Goal: Task Accomplishment & Management: Manage account settings

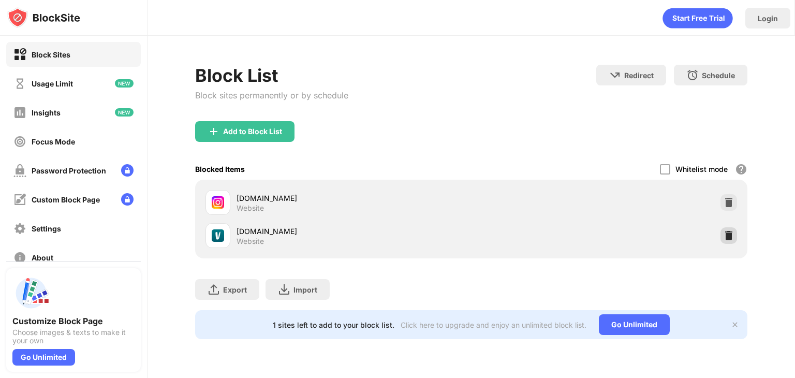
click at [726, 234] on img at bounding box center [728, 235] width 10 height 10
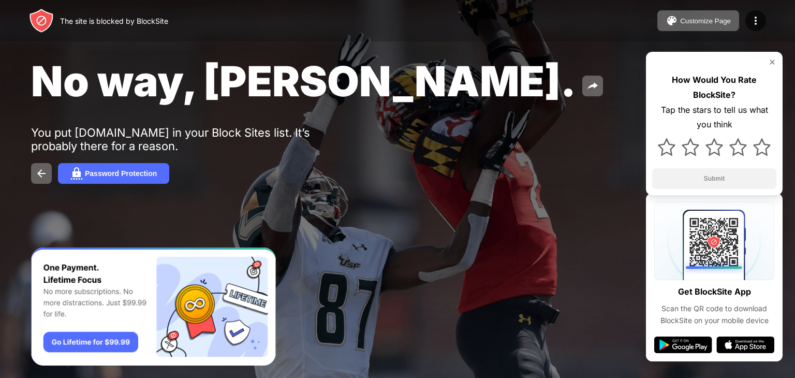
click at [278, 1] on div "The site is blocked by BlockSite Customize Page Edit Block List Redirect Custom…" at bounding box center [397, 20] width 795 height 41
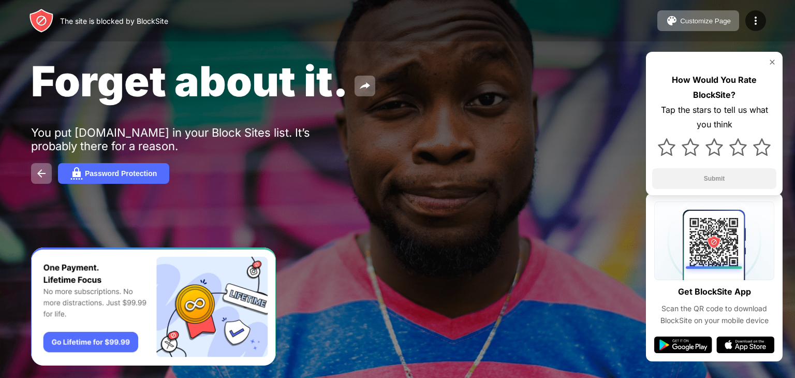
click at [223, 2] on div "The site is blocked by BlockSite Customize Page Edit Block List Redirect Custom…" at bounding box center [397, 20] width 795 height 41
